Goal: Find specific page/section: Find specific page/section

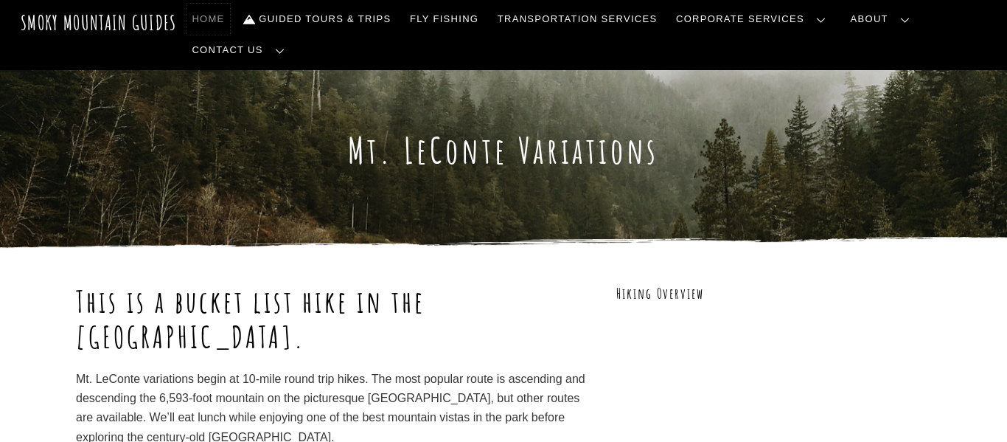
click at [222, 22] on link "Home" at bounding box center [209, 19] width 44 height 31
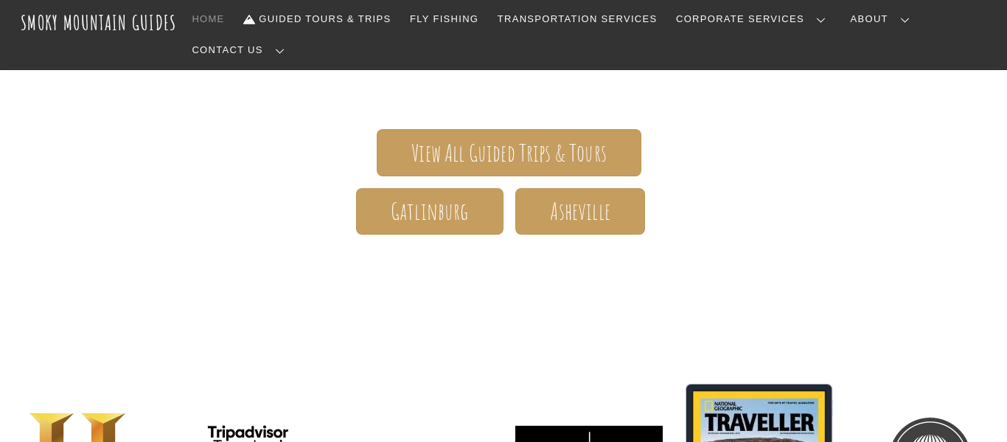
scroll to position [324, 0]
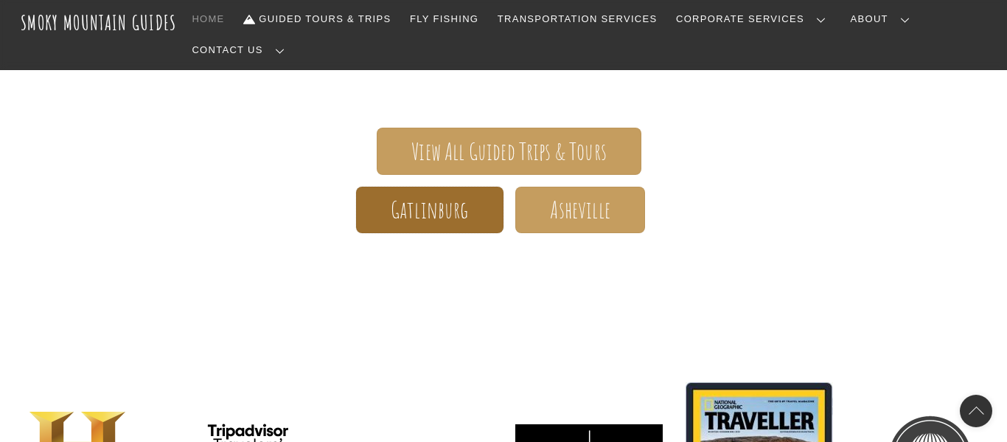
click at [391, 202] on span "Gatlinburg" at bounding box center [430, 209] width 78 height 15
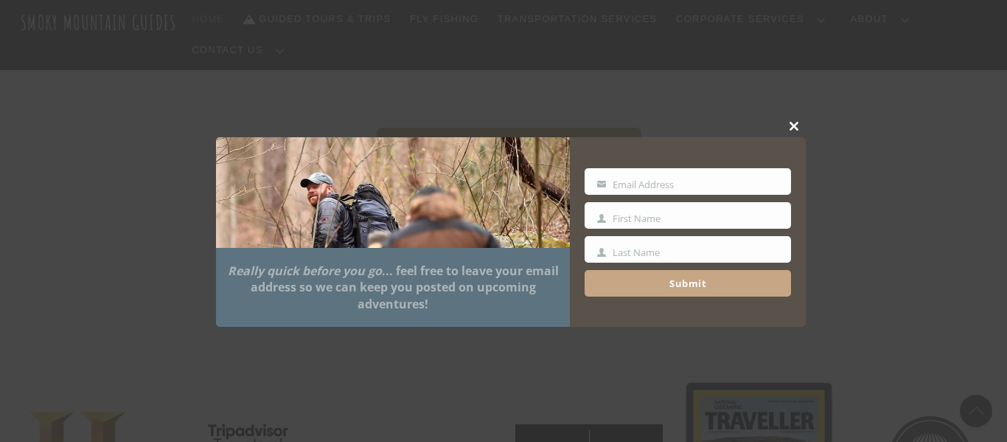
click at [795, 126] on span at bounding box center [795, 126] width 22 height 9
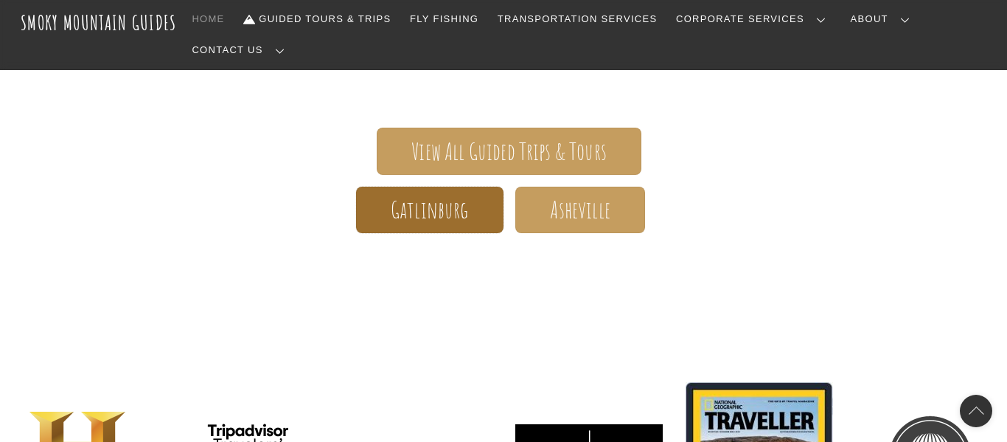
click at [470, 201] on link "Gatlinburg" at bounding box center [429, 210] width 147 height 46
click at [446, 202] on span "Gatlinburg" at bounding box center [430, 209] width 78 height 15
